Goal: Ask a question

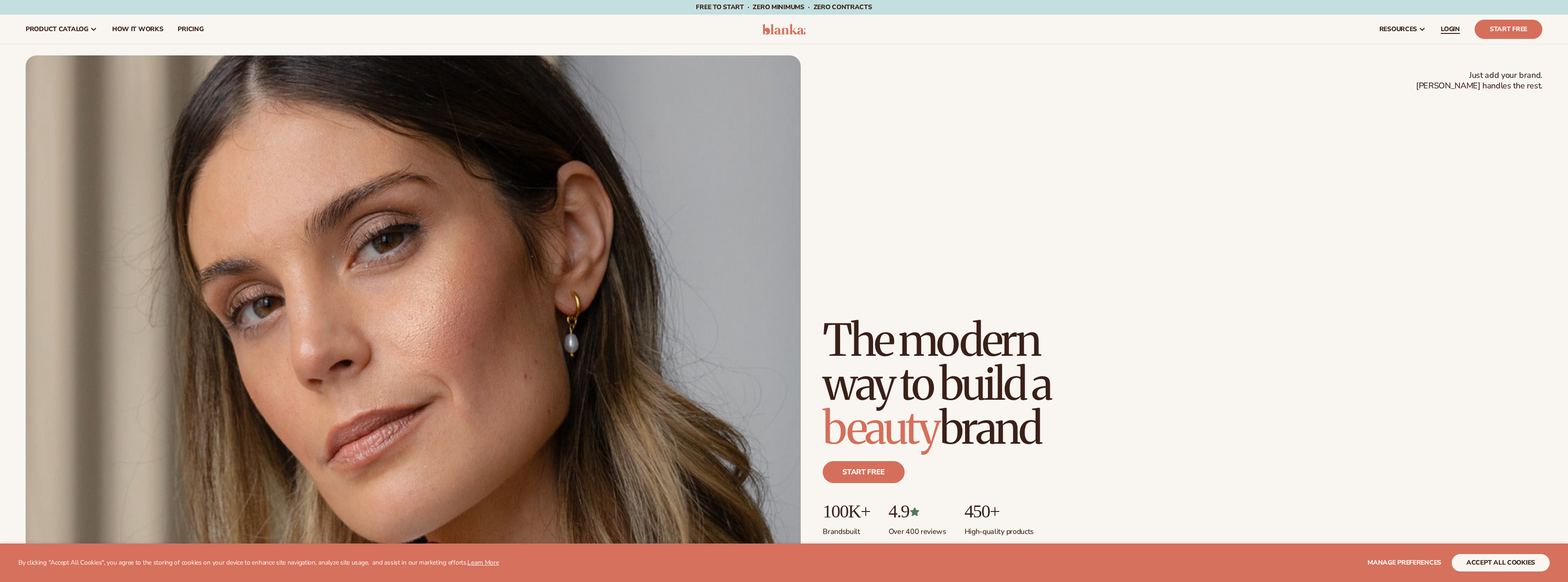
click at [1450, 30] on span "LOGIN" at bounding box center [1451, 30] width 19 height 7
click at [1454, 24] on link "LOGIN" at bounding box center [1451, 30] width 34 height 30
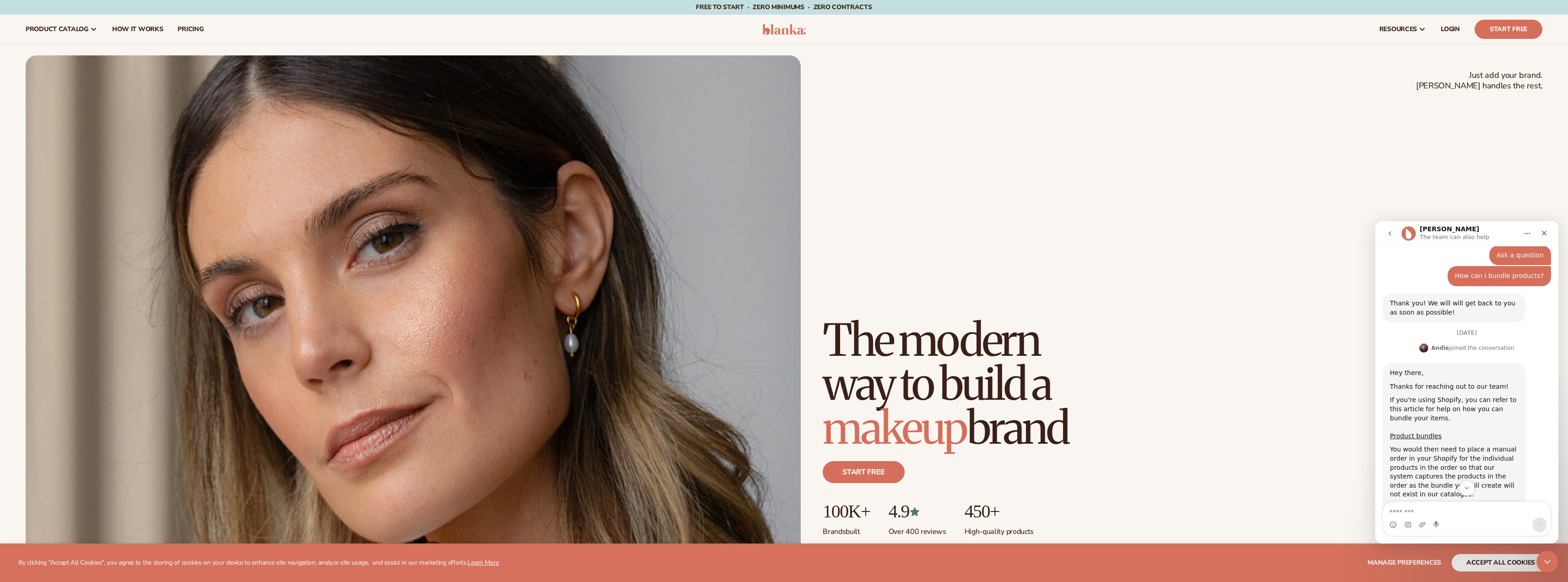
scroll to position [176, 0]
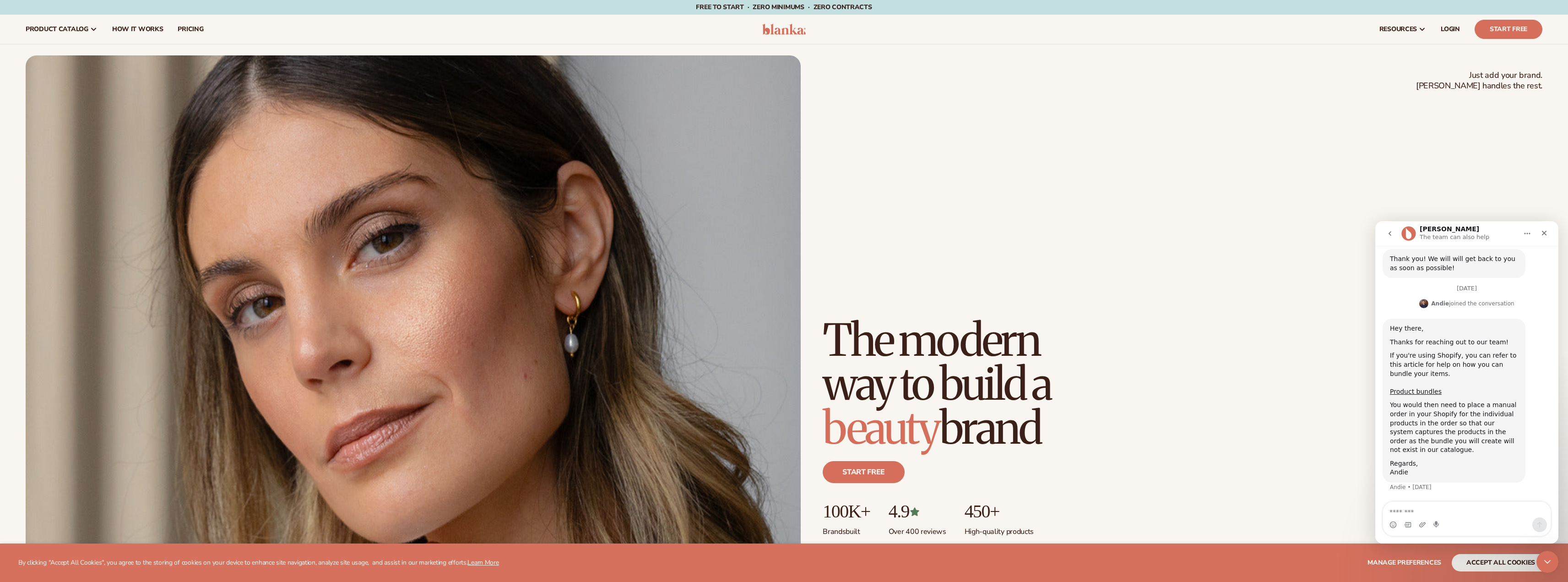
click at [1424, 507] on textarea "Message…" at bounding box center [1467, 509] width 168 height 16
click at [1412, 503] on textarea "Message…" at bounding box center [1467, 509] width 168 height 16
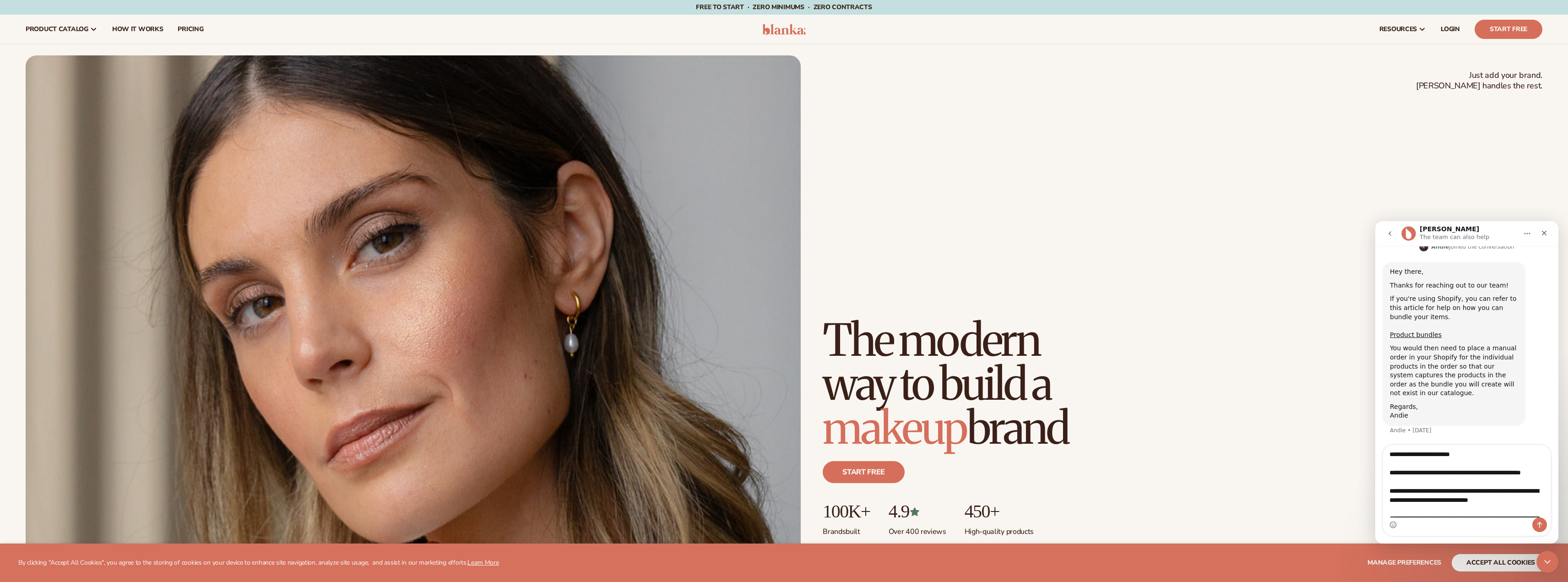
scroll to position [0, 0]
drag, startPoint x: 1474, startPoint y: 456, endPoint x: 1370, endPoint y: 452, distance: 104.1
click at [1375, 452] on html "Lee The team can also help Have a look around and message us if you have any qu…" at bounding box center [1466, 382] width 183 height 323
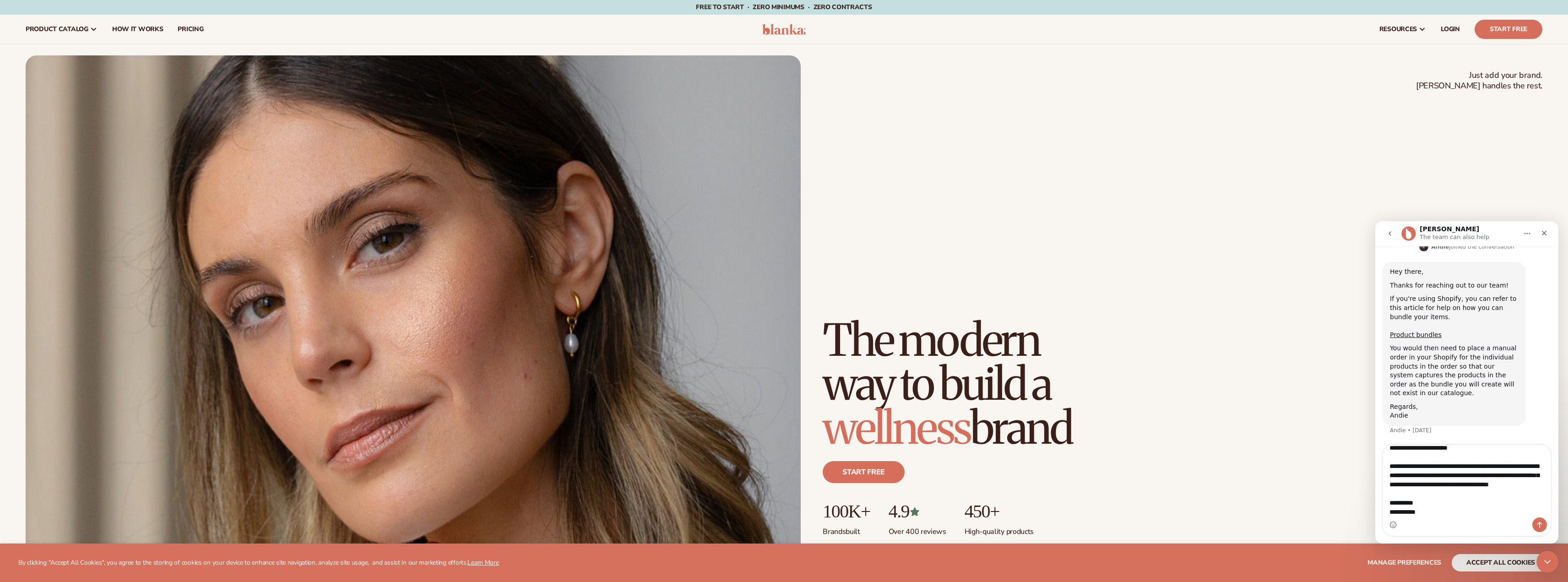
scroll to position [92, 0]
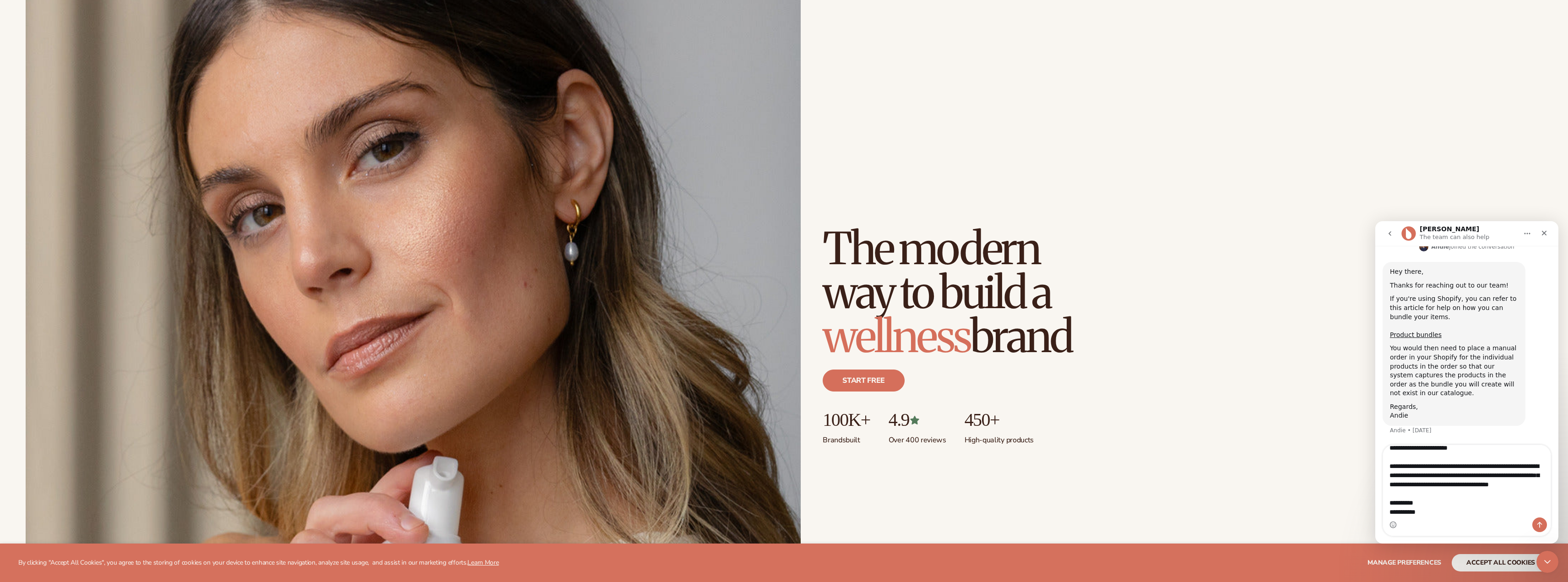
drag, startPoint x: 1428, startPoint y: 512, endPoint x: 1353, endPoint y: 501, distance: 75.8
click at [1375, 501] on html "Lee The team can also help Have a look around and message us if you have any qu…" at bounding box center [1466, 382] width 183 height 323
click at [1357, 503] on div "Just add your brand. Blanka handles the rest. beauty,skin care,wellness,makeup …" at bounding box center [784, 346] width 1517 height 766
click at [1403, 515] on textarea "**********" at bounding box center [1467, 481] width 168 height 73
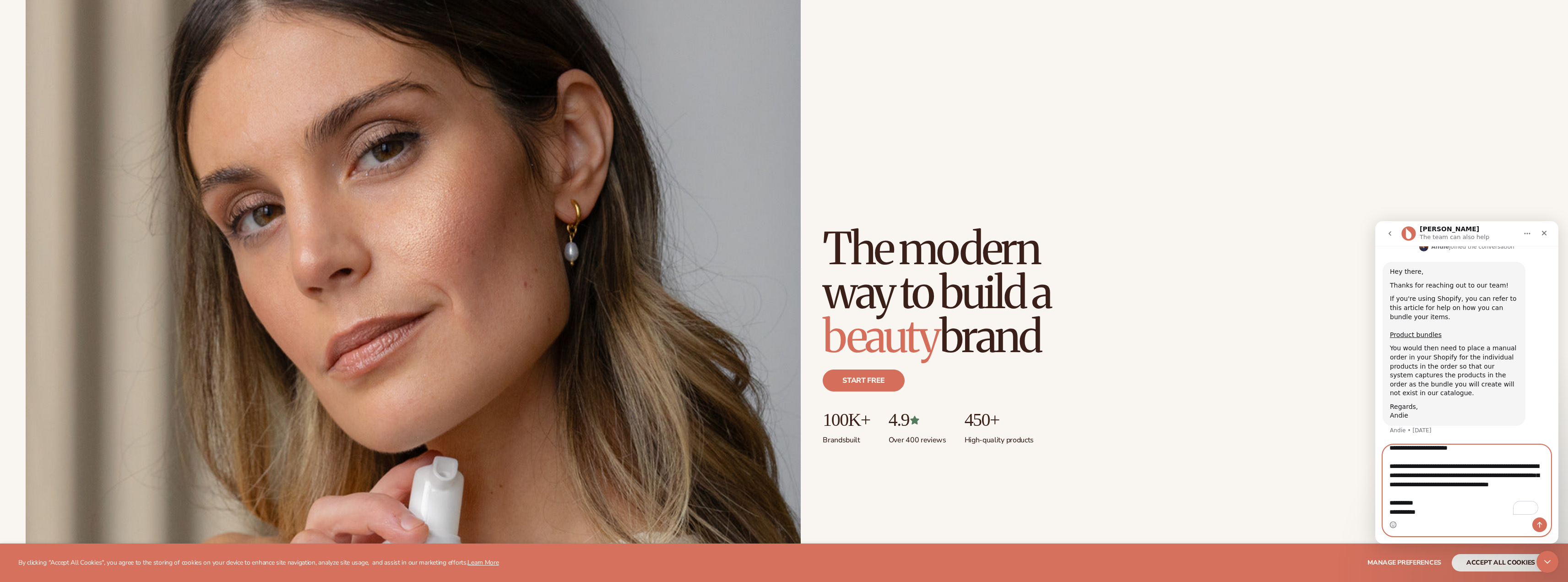
drag, startPoint x: 1424, startPoint y: 512, endPoint x: 1390, endPoint y: 512, distance: 34.0
click at [1421, 505] on textarea "**********" at bounding box center [1467, 481] width 168 height 73
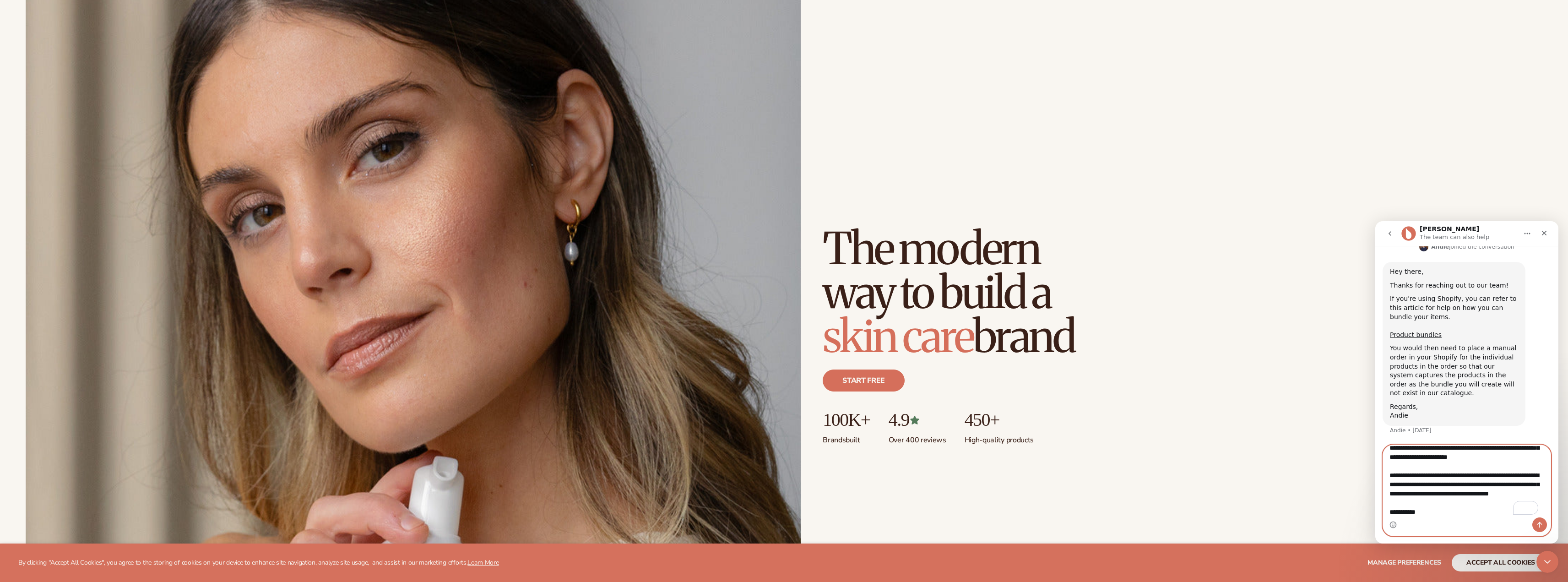
type textarea "**********"
click at [1540, 526] on icon "Send a message…" at bounding box center [1540, 525] width 7 height 7
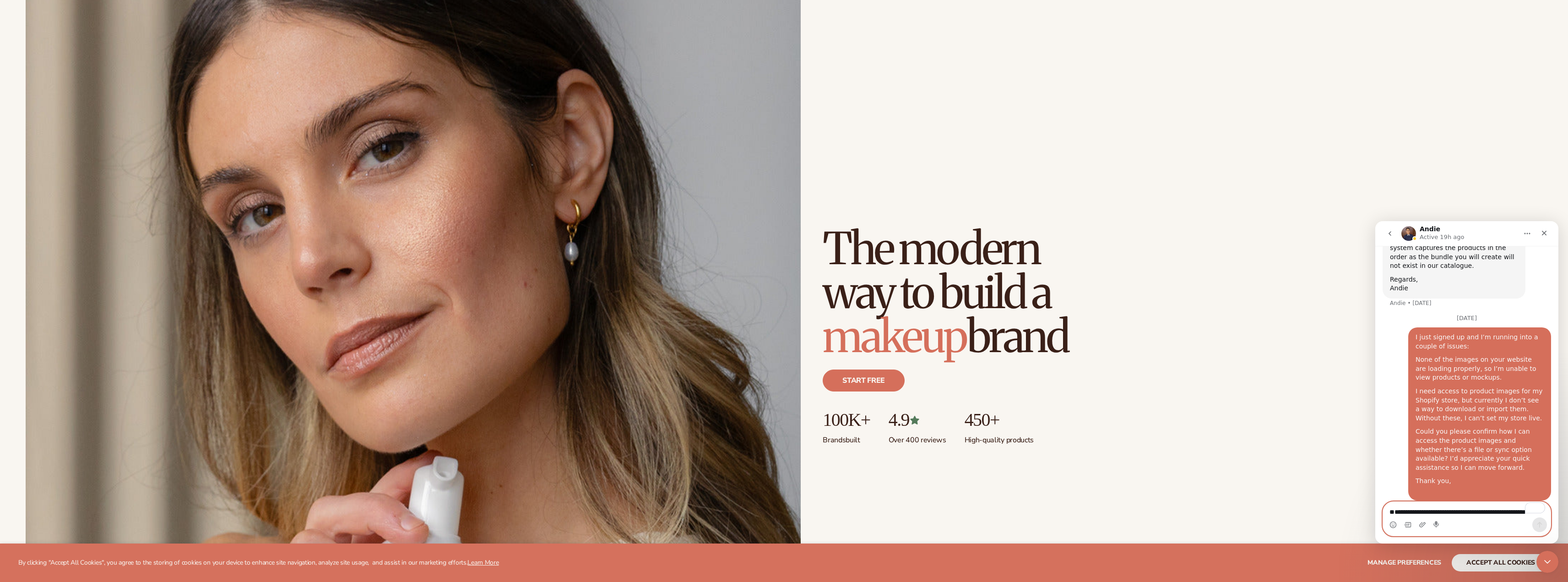
scroll to position [360, 0]
